Goal: Information Seeking & Learning: Learn about a topic

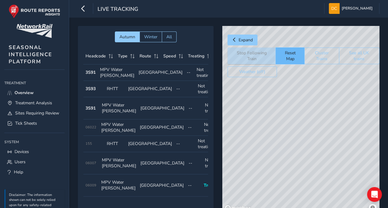
click at [287, 54] on button "Reset Map" at bounding box center [290, 56] width 29 height 17
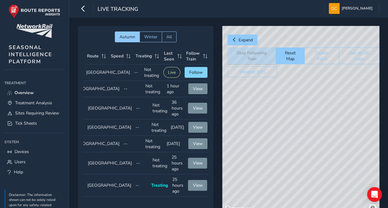
scroll to position [6, 53]
click at [190, 69] on span "Follow" at bounding box center [196, 72] width 14 height 6
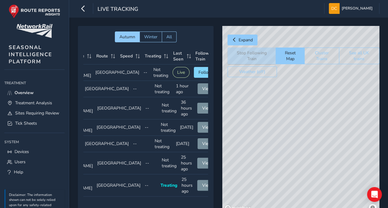
scroll to position [6, 57]
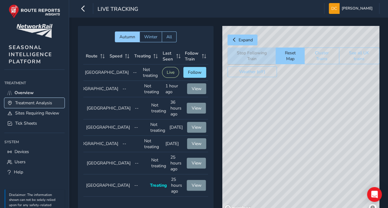
click at [29, 102] on span "Treatment Analysis" at bounding box center [33, 103] width 37 height 6
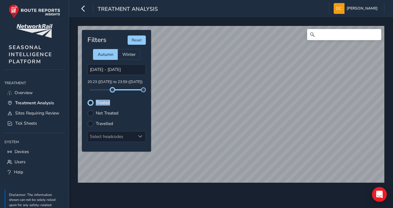
drag, startPoint x: 90, startPoint y: 90, endPoint x: 112, endPoint y: 93, distance: 22.4
click at [112, 93] on div "Filters Reset Autumn Winter [DATE] - [DATE] 20:23 ([DATE]) to 23:59 ([DATE]) Tr…" at bounding box center [116, 91] width 69 height 122
click at [23, 92] on span "Overview" at bounding box center [24, 93] width 18 height 6
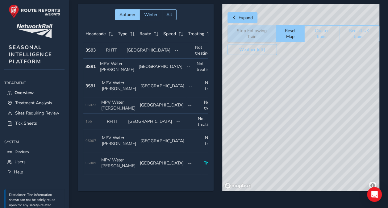
scroll to position [0, 57]
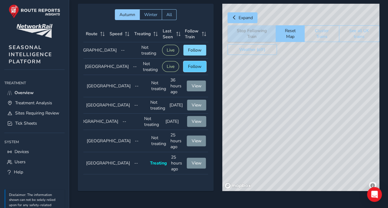
click at [189, 67] on span "Follow" at bounding box center [195, 67] width 14 height 6
